Goal: Ask a question

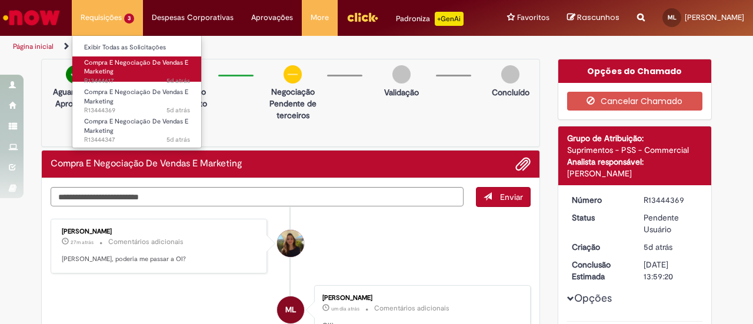
click at [128, 63] on span "Compra E Negociação De Vendas E Marketing" at bounding box center [136, 67] width 104 height 18
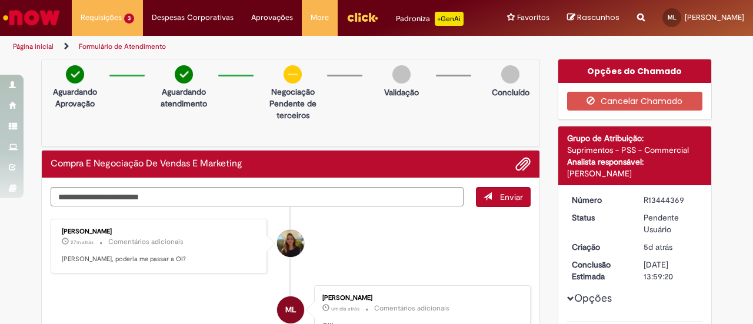
click at [385, 235] on li "[PERSON_NAME] 27m atrás 27 minutos atrás Comentários adicionais [PERSON_NAME], …" at bounding box center [291, 246] width 480 height 55
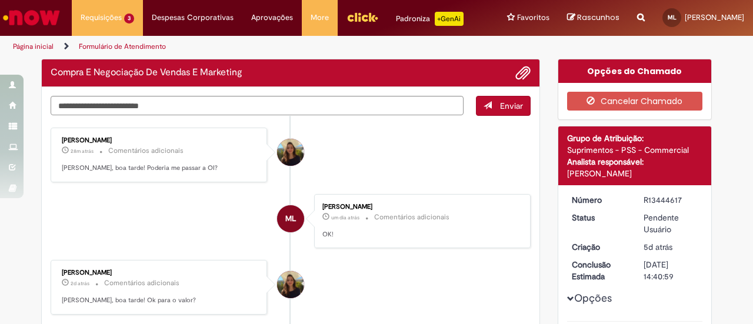
click at [342, 136] on li "[PERSON_NAME] 28m atrás 28 minutos atrás Comentários adicionais [PERSON_NAME], …" at bounding box center [291, 155] width 480 height 55
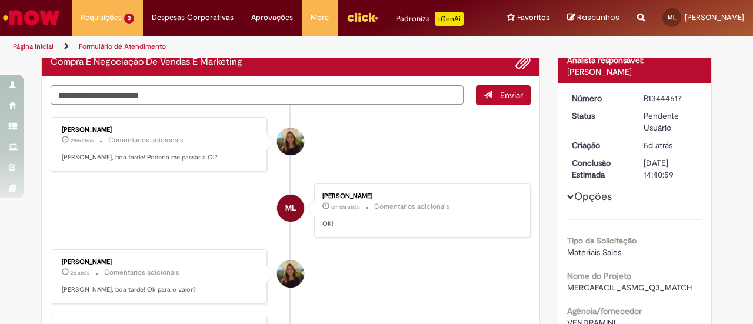
scroll to position [20, 0]
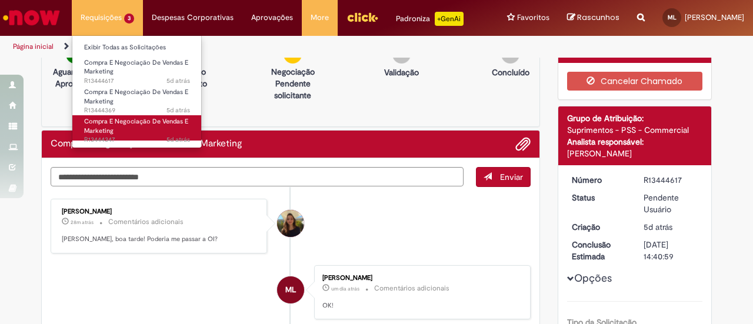
click at [129, 128] on link "Compra E Negociação De Vendas E Marketing 5d atrás 5 dias atrás R13444347" at bounding box center [136, 127] width 129 height 25
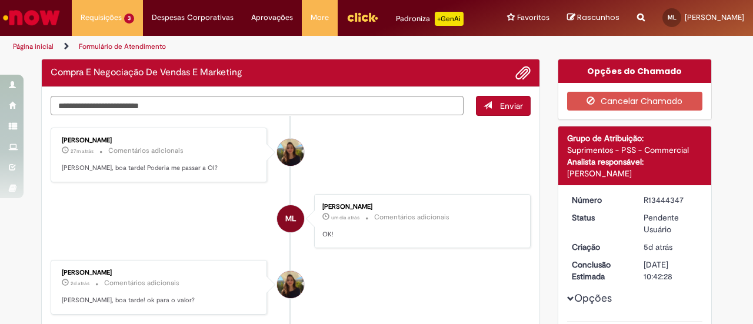
click at [454, 165] on li "[PERSON_NAME] 27m atrás 27 minutos atrás Comentários adicionais [PERSON_NAME], …" at bounding box center [291, 155] width 480 height 55
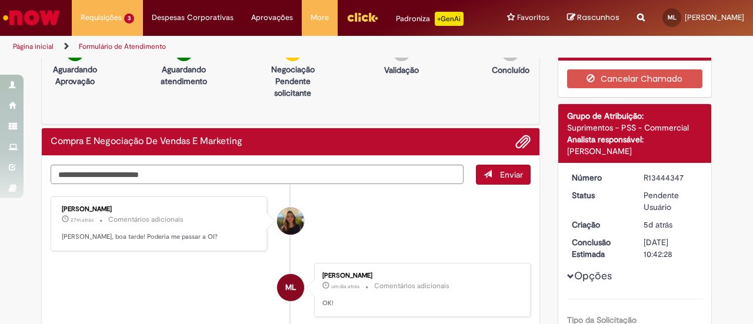
scroll to position [20, 0]
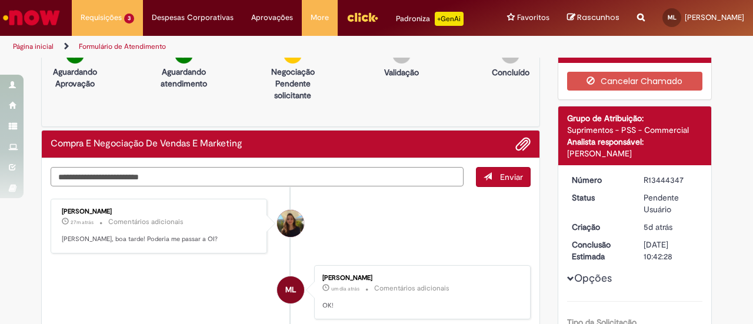
click at [405, 179] on textarea "Digite sua mensagem aqui..." at bounding box center [257, 176] width 413 height 19
paste textarea "**********"
type textarea "**********"
click at [513, 174] on span "Enviar" at bounding box center [511, 177] width 23 height 11
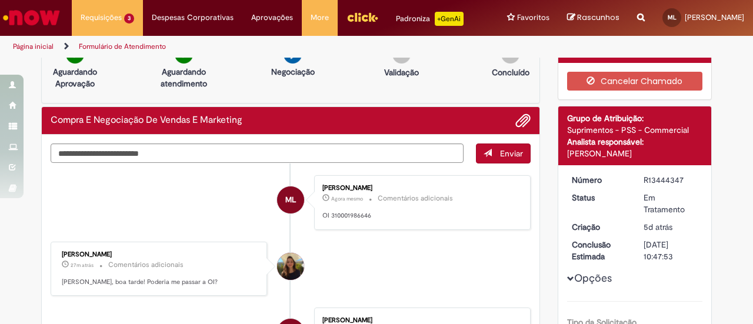
click at [449, 249] on li "[PERSON_NAME] 27m atrás 27 minutos atrás Comentários adicionais [PERSON_NAME], …" at bounding box center [291, 269] width 480 height 55
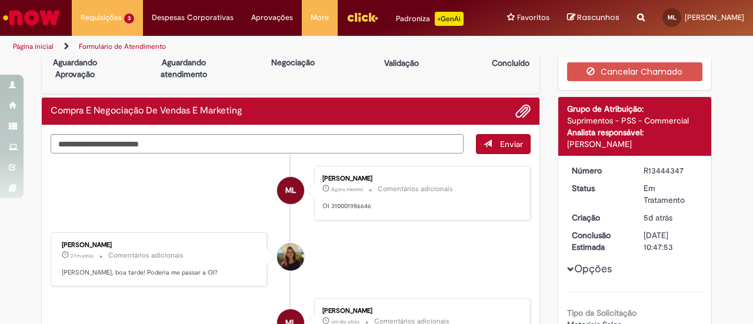
scroll to position [0, 0]
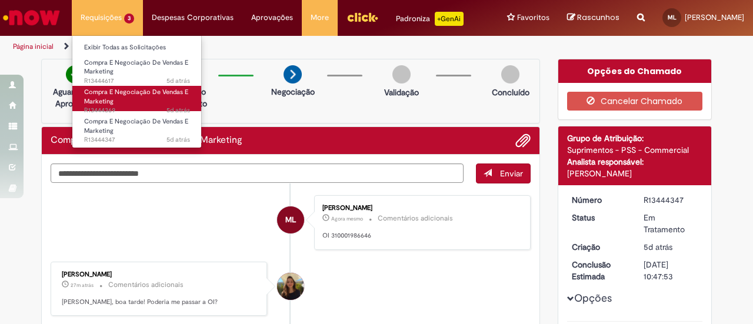
click at [126, 89] on span "Compra E Negociação De Vendas E Marketing" at bounding box center [136, 97] width 104 height 18
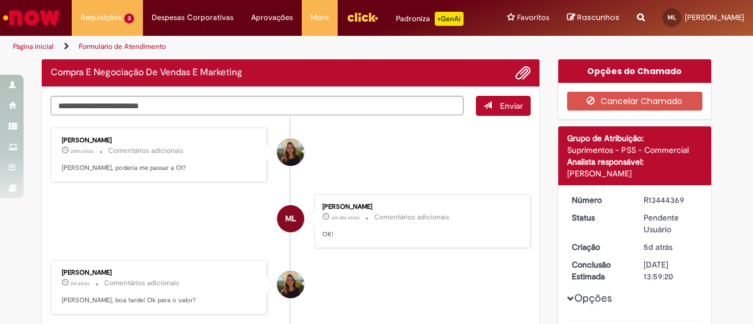
click at [378, 154] on li "[PERSON_NAME] 28m atrás 28 minutos atrás Comentários adicionais [PERSON_NAME], …" at bounding box center [291, 155] width 480 height 55
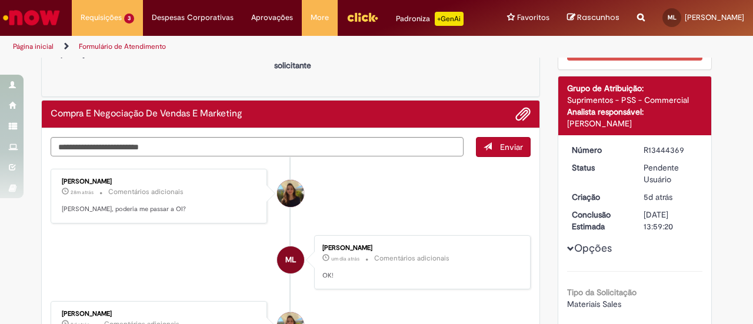
scroll to position [44, 0]
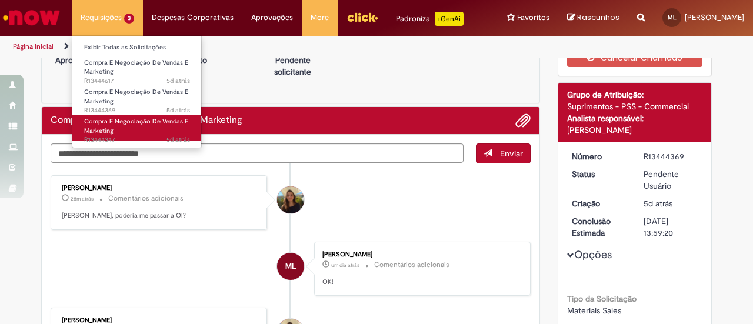
click at [127, 136] on span "5d atrás 5 dias atrás R13444347" at bounding box center [137, 139] width 106 height 9
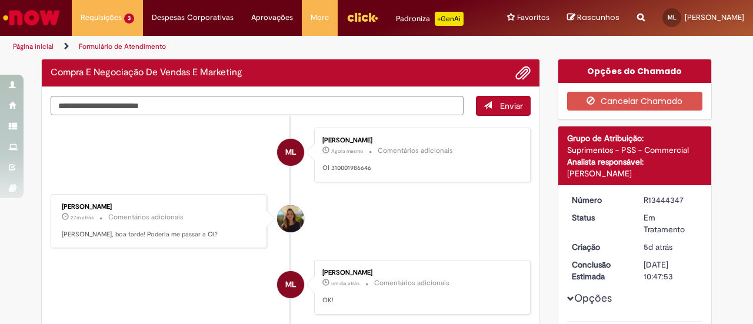
click at [429, 202] on li "[PERSON_NAME] 27m atrás 27 minutos atrás Comentários adicionais [PERSON_NAME], …" at bounding box center [291, 221] width 480 height 55
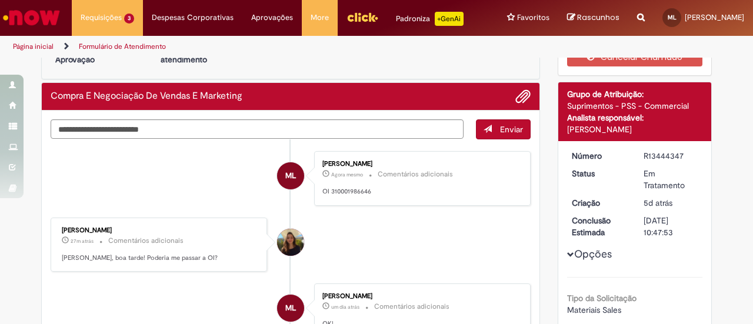
scroll to position [44, 0]
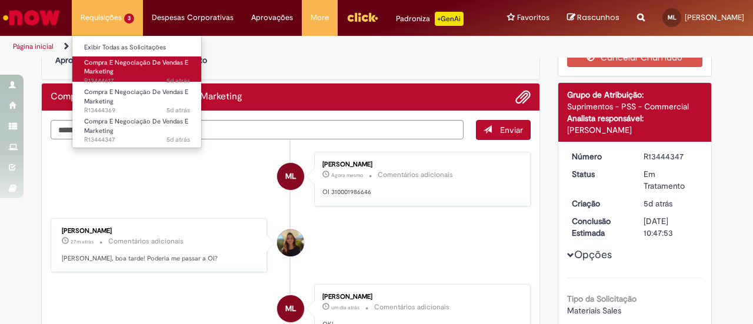
click at [104, 67] on span "Compra E Negociação De Vendas E Marketing" at bounding box center [136, 67] width 104 height 18
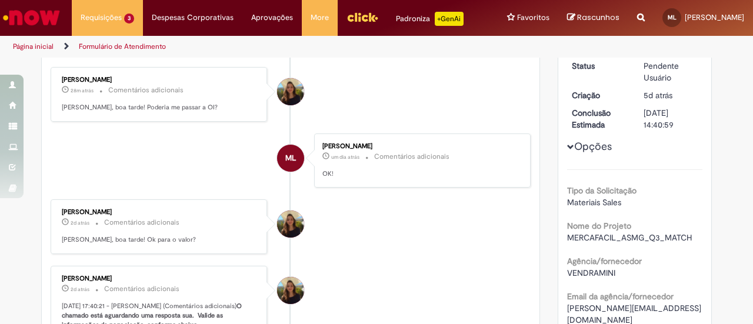
scroll to position [326, 0]
